Goal: Obtain resource: Download file/media

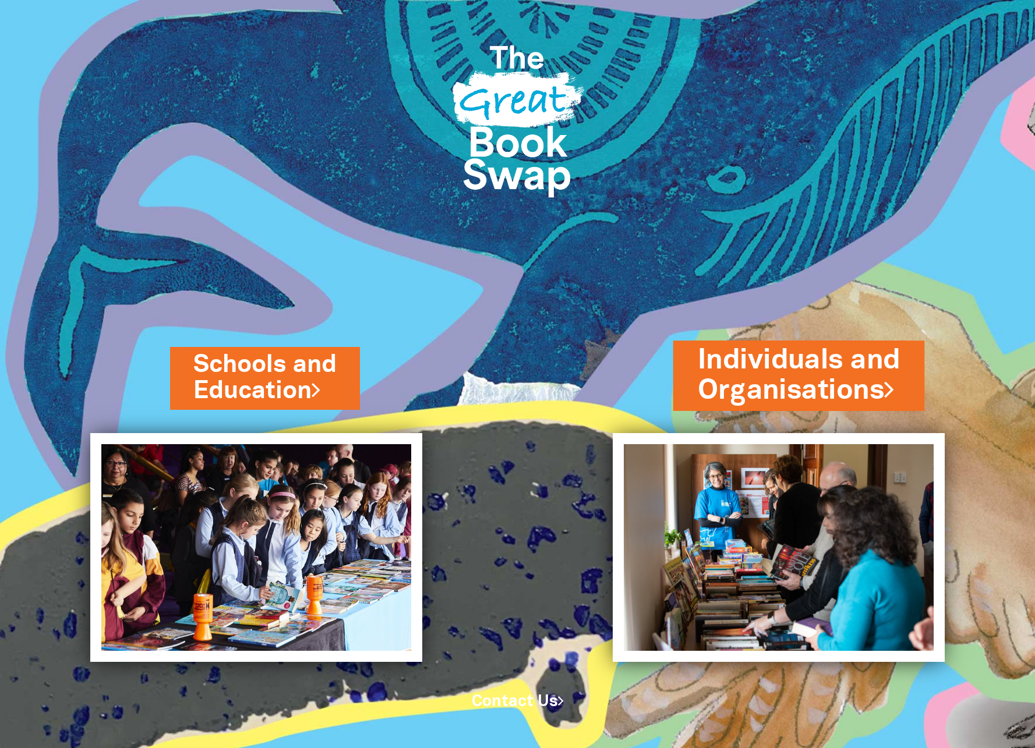
click at [823, 375] on link "Individuals and Organisations" at bounding box center [798, 376] width 203 height 69
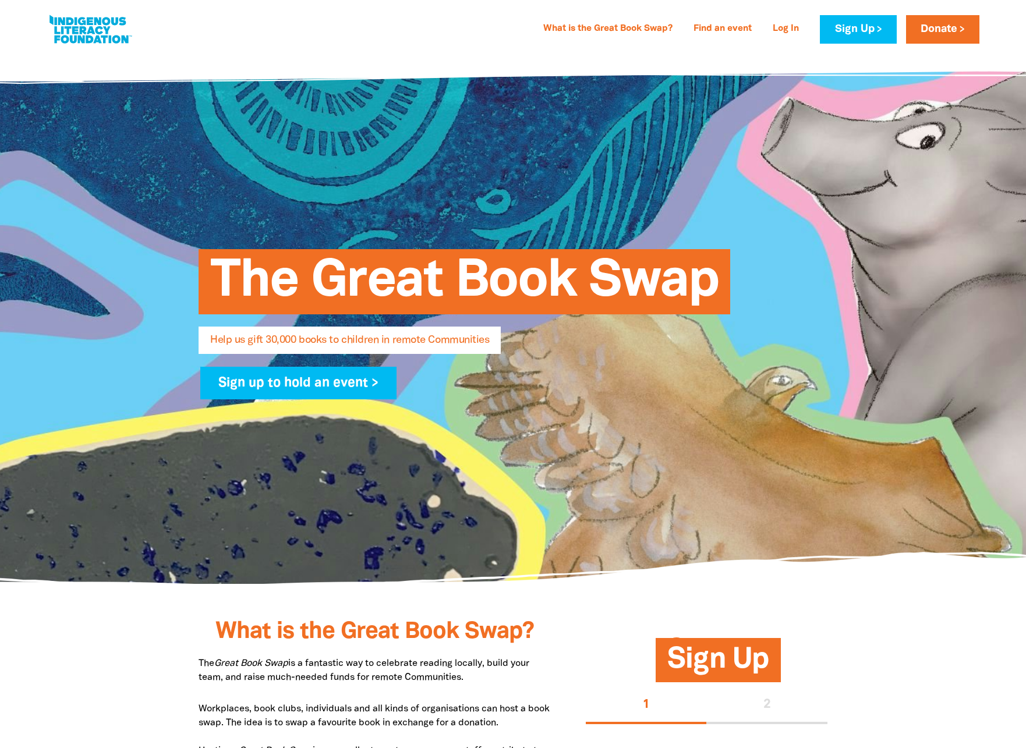
select select "AU"
type input "[PERSON_NAME]"
type input "Michailaros"
type input "[EMAIL_ADDRESS][DOMAIN_NAME]"
type input "[PHONE_NUMBER]"
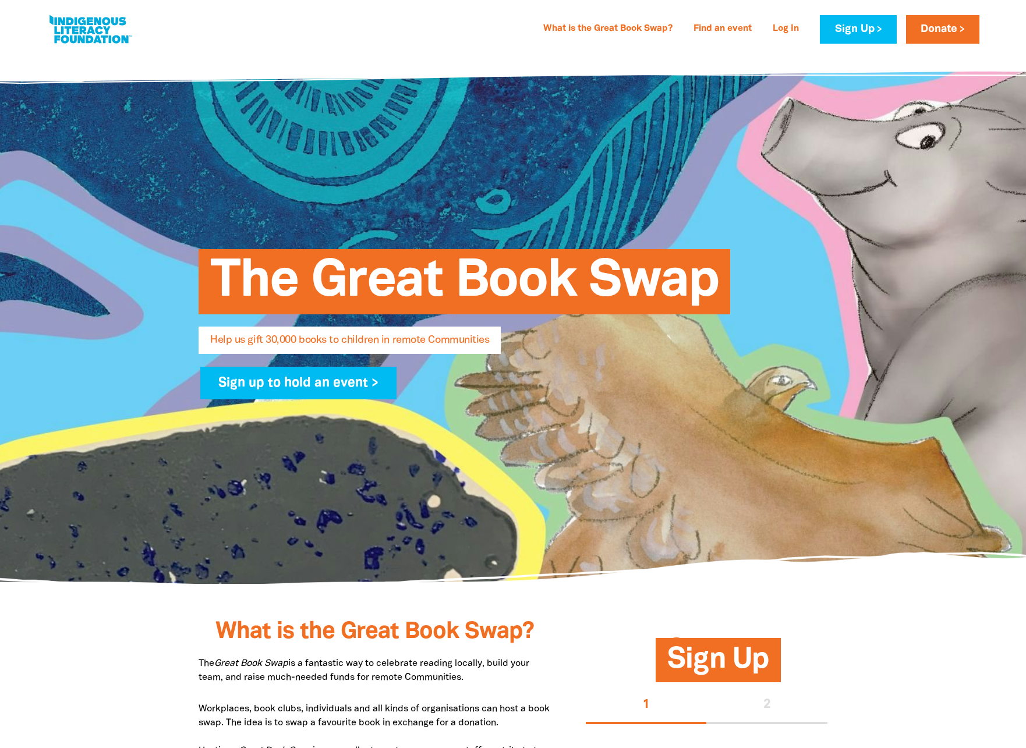
type input "Wurundjeri Woiwurrung"
type input "[STREET_ADDRESS][PERSON_NAME]"
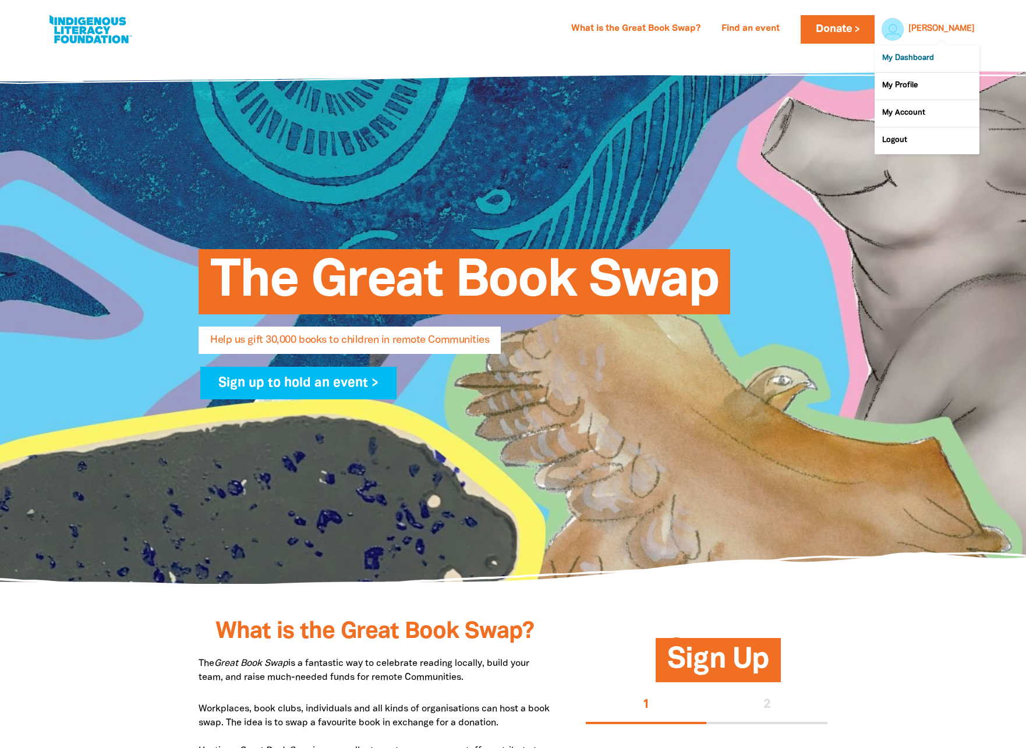
click at [926, 57] on link "My Dashboard" at bounding box center [927, 58] width 105 height 27
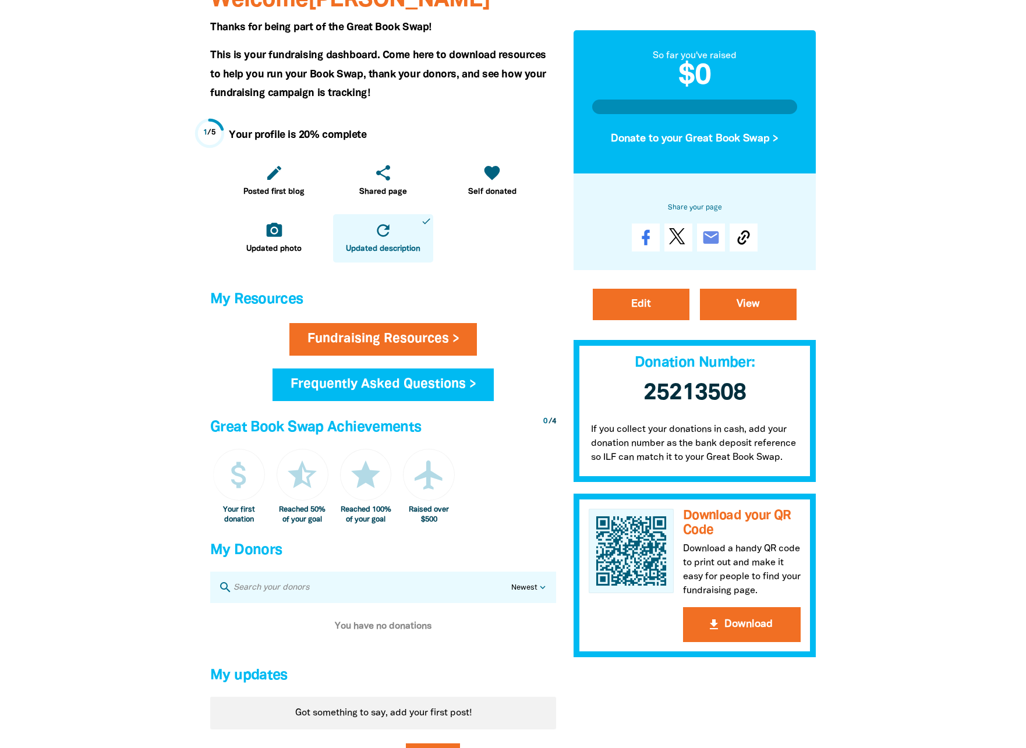
scroll to position [233, 0]
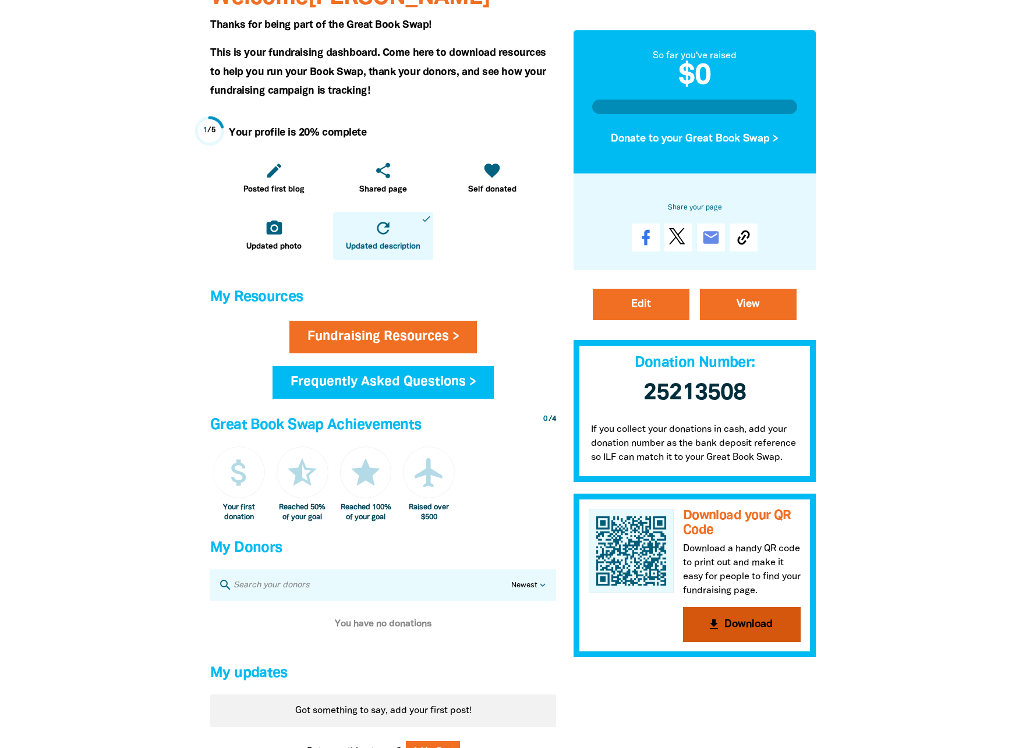
click at [753, 622] on button "get_app Download" at bounding box center [742, 624] width 118 height 35
